Goal: Task Accomplishment & Management: Manage account settings

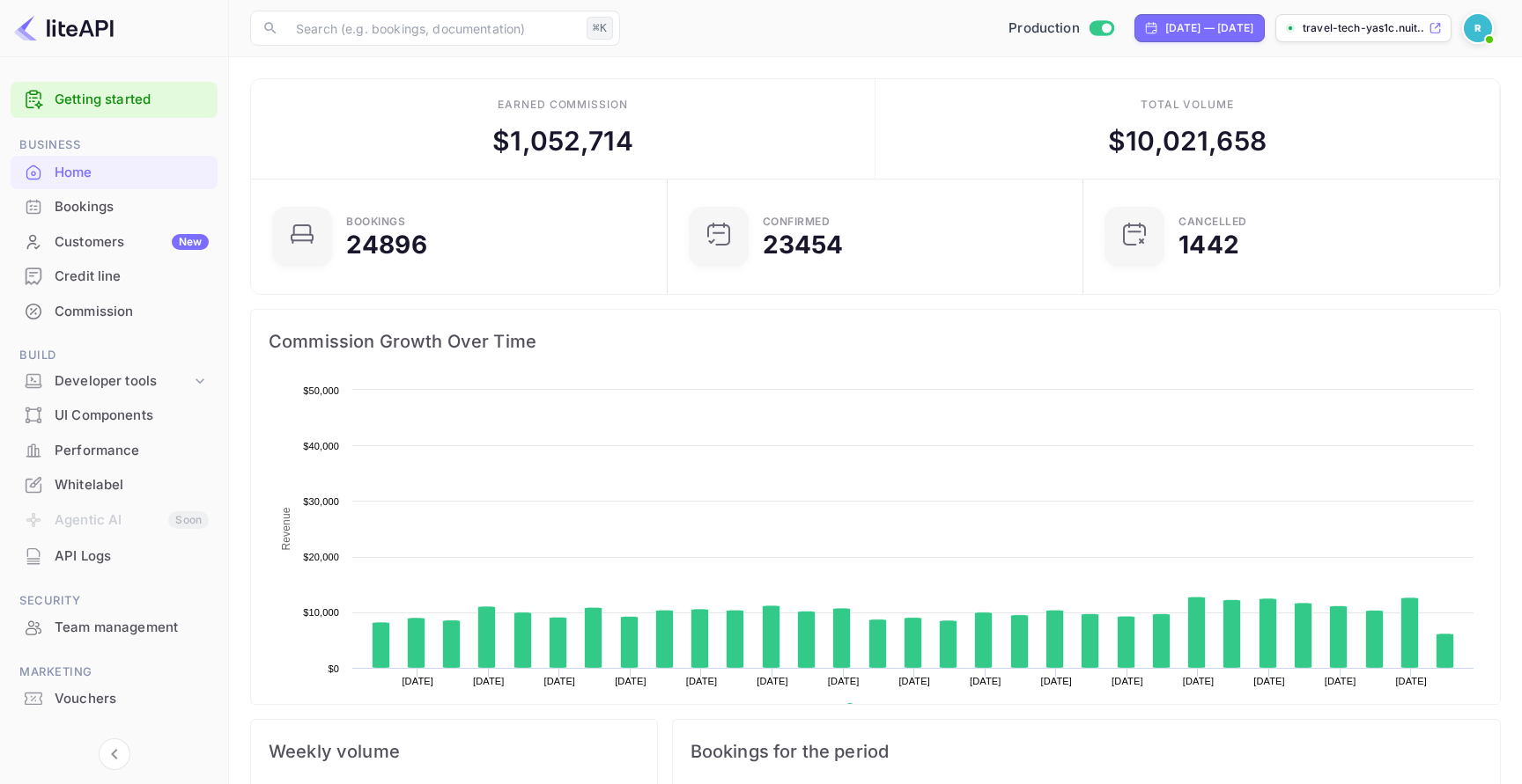
scroll to position [286, 406]
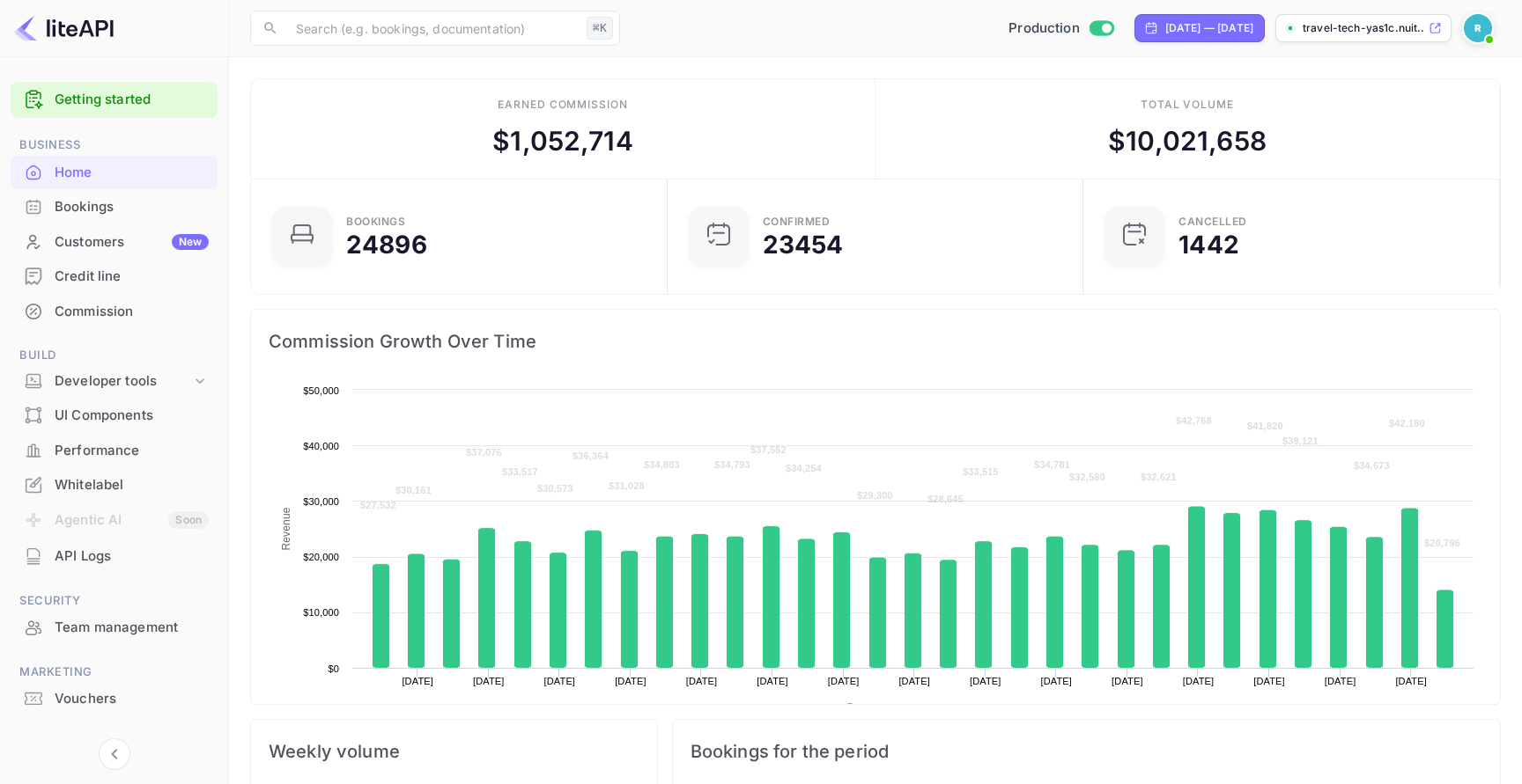
click at [1487, 27] on img at bounding box center [1478, 28] width 28 height 28
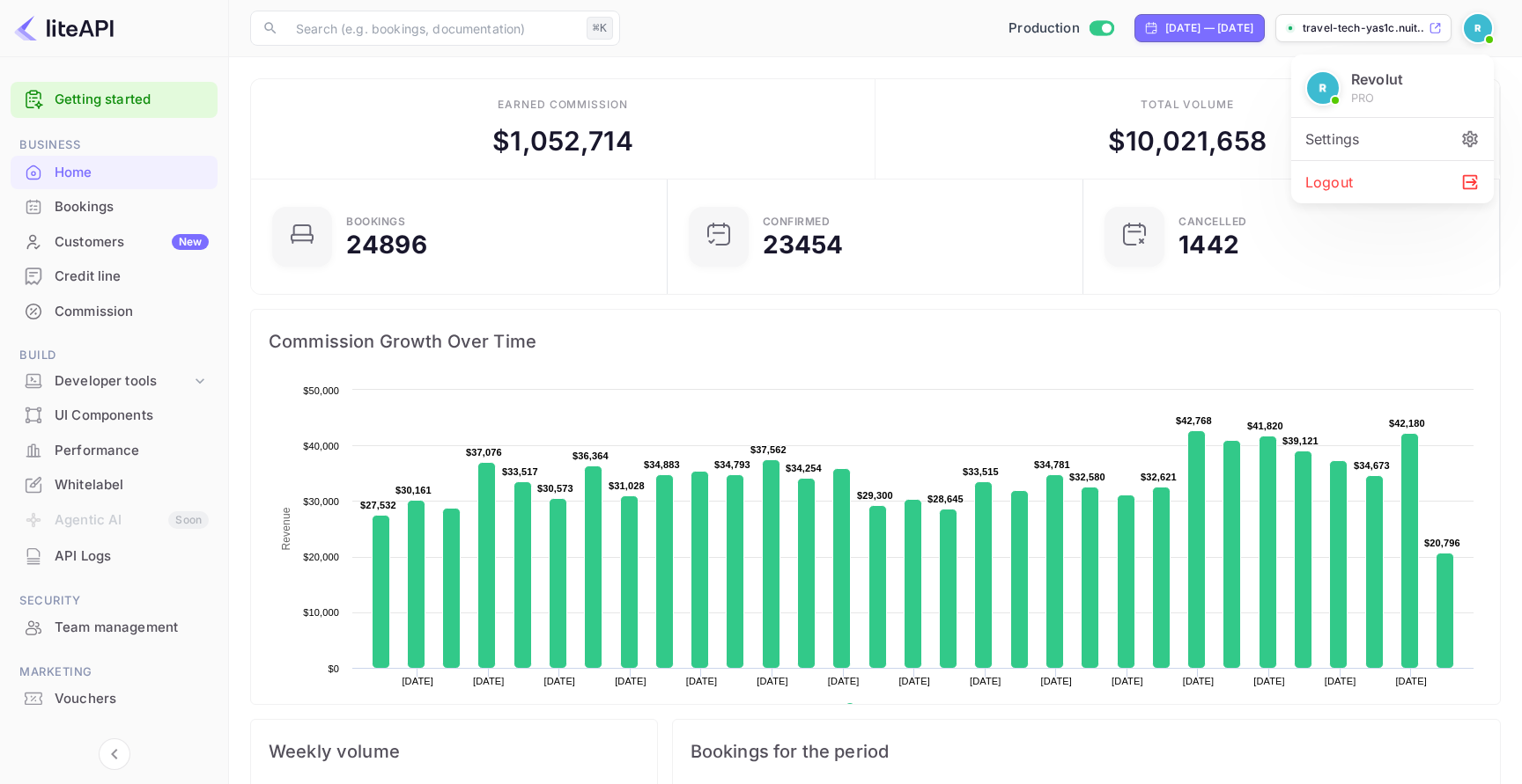
click at [126, 243] on div at bounding box center [761, 392] width 1522 height 784
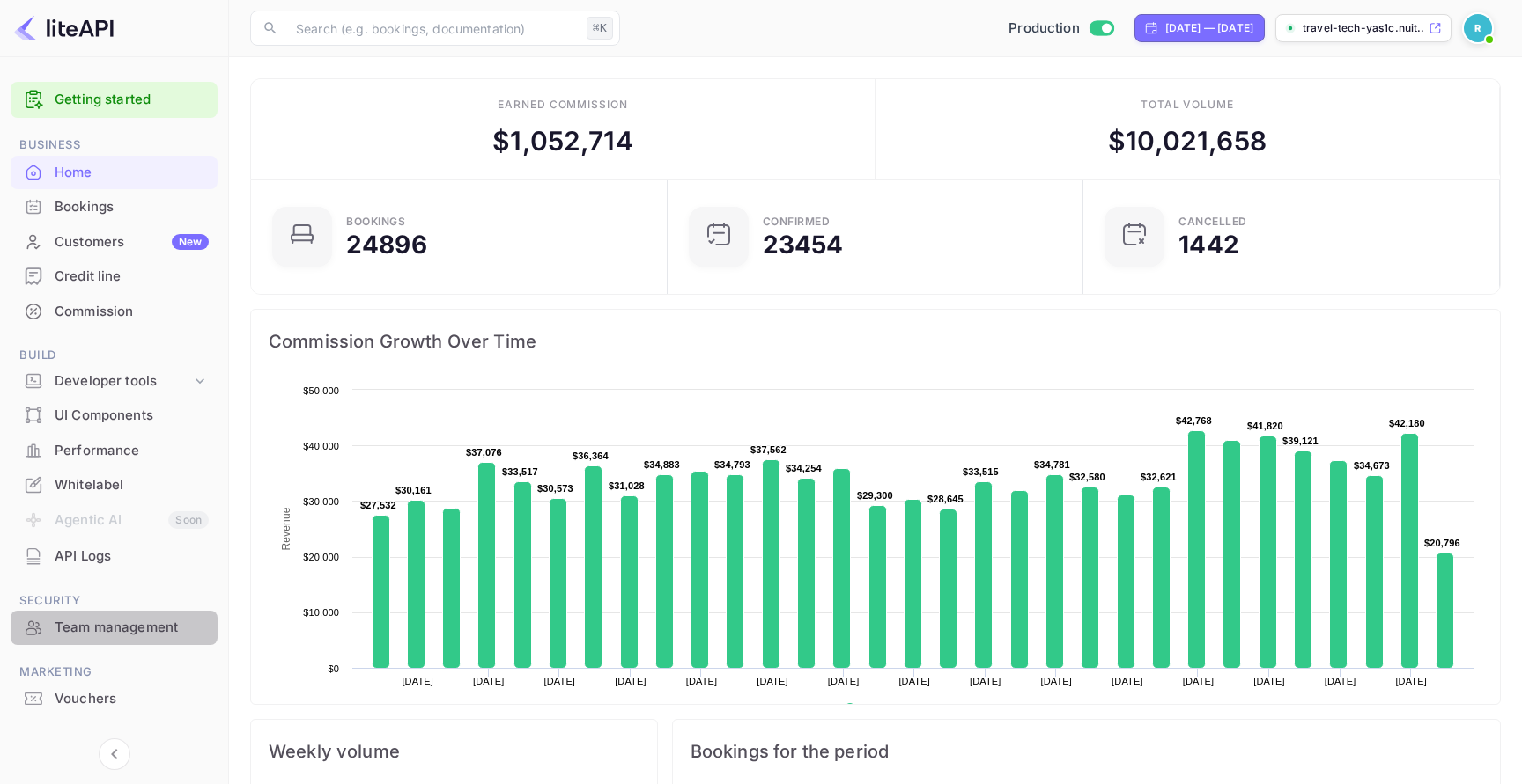
click at [159, 617] on div "Team management" at bounding box center [131, 628] width 154 height 21
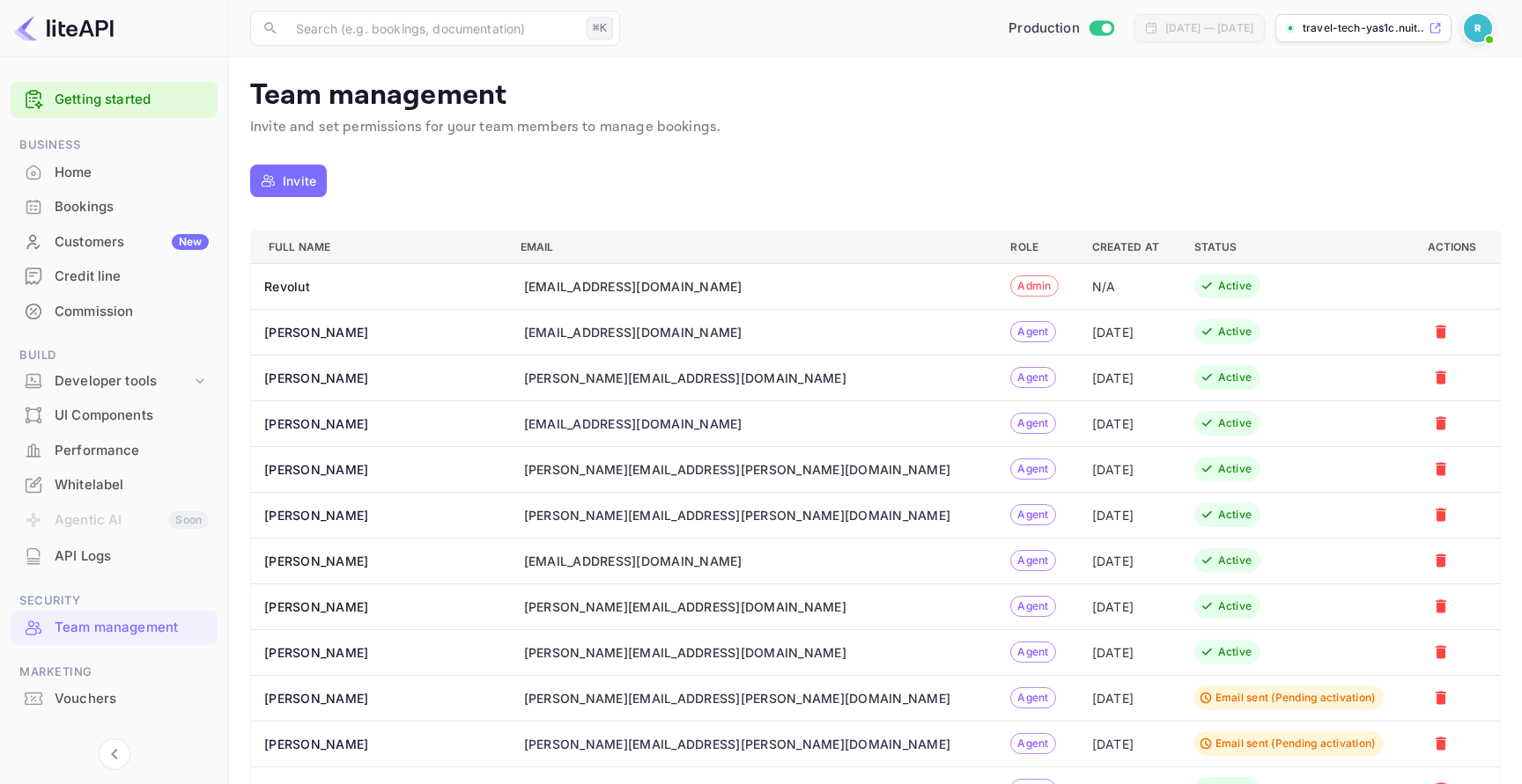
click at [547, 377] on div "[PERSON_NAME][EMAIL_ADDRESS][DOMAIN_NAME]" at bounding box center [685, 378] width 322 height 19
copy div "[PERSON_NAME][EMAIL_ADDRESS][DOMAIN_NAME]"
